Goal: Find specific page/section: Find specific page/section

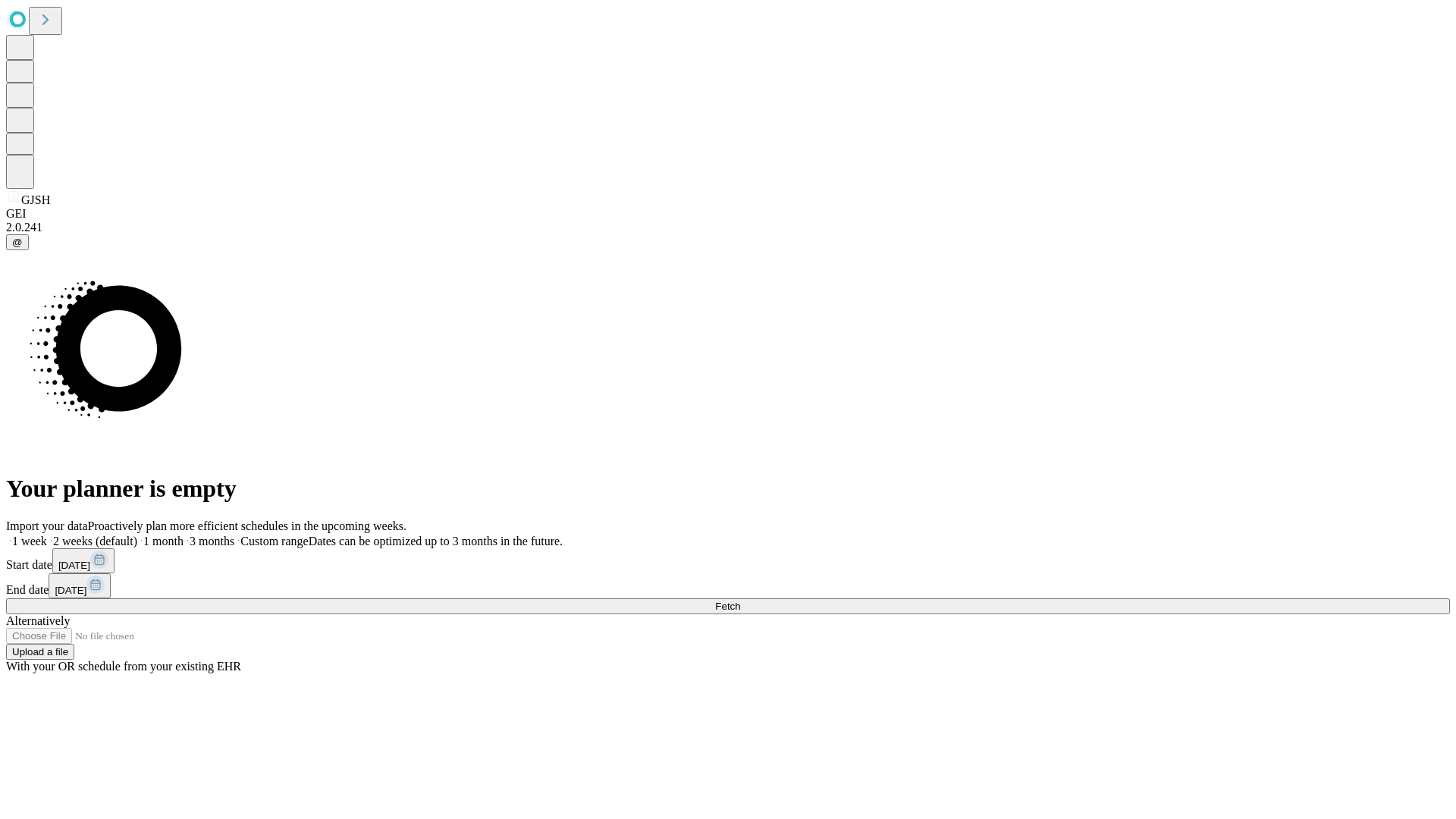
click at [741, 600] on span "Fetch" at bounding box center [728, 605] width 25 height 11
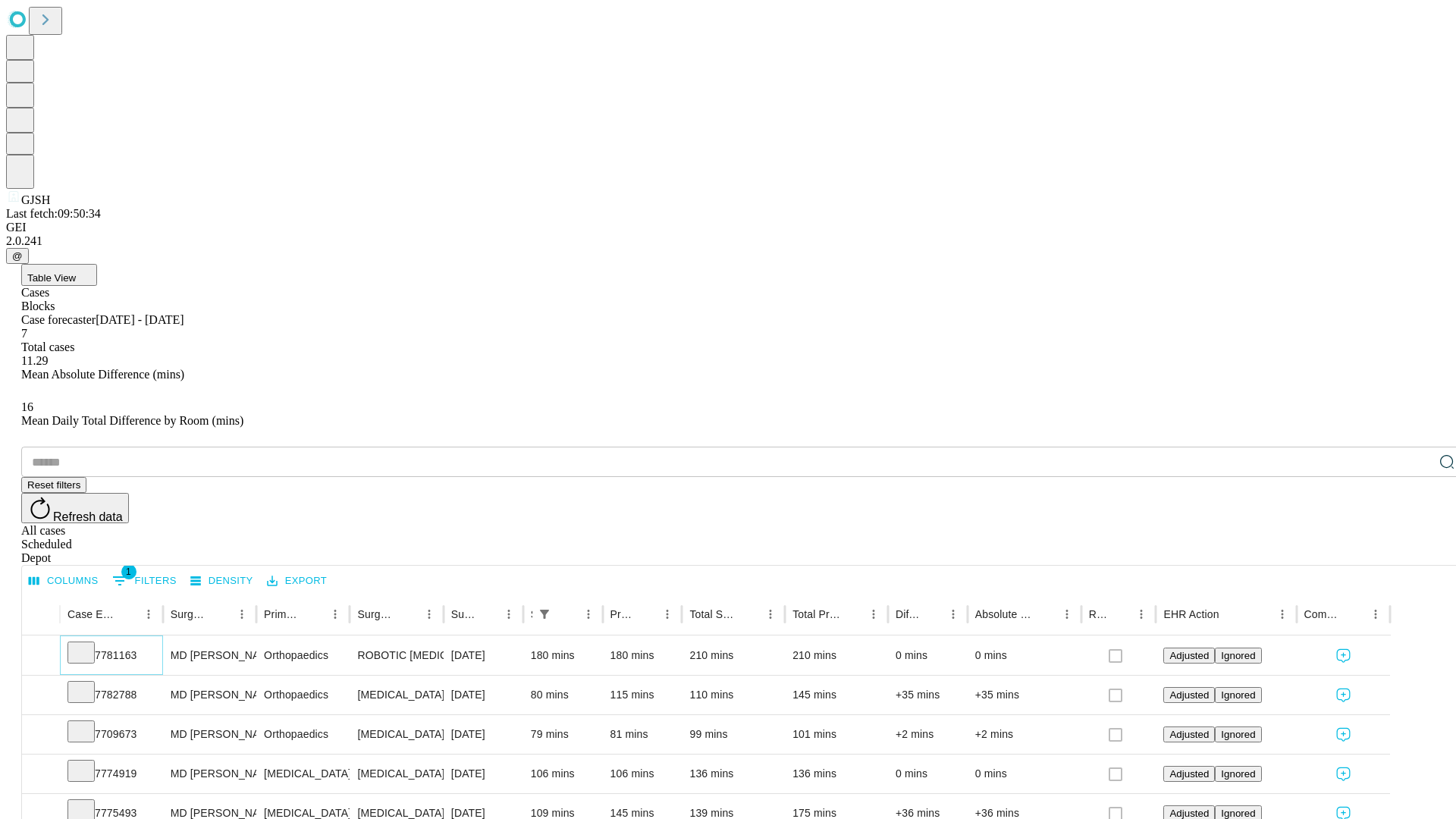
click at [89, 643] on icon at bounding box center [81, 651] width 16 height 16
